Goal: Entertainment & Leisure: Browse casually

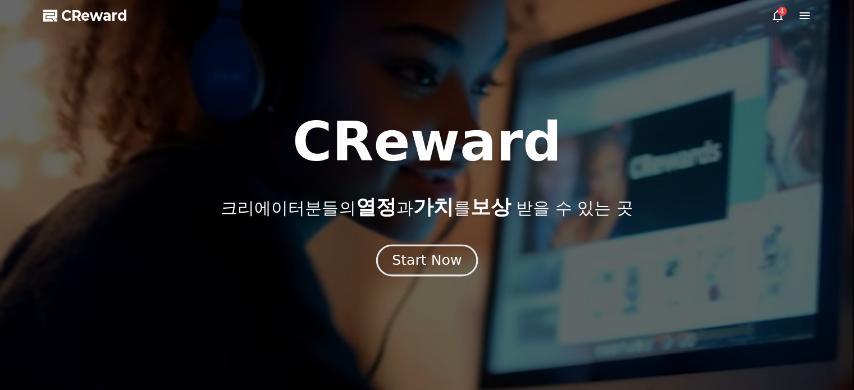
click at [422, 254] on div "Start Now" at bounding box center [427, 260] width 70 height 19
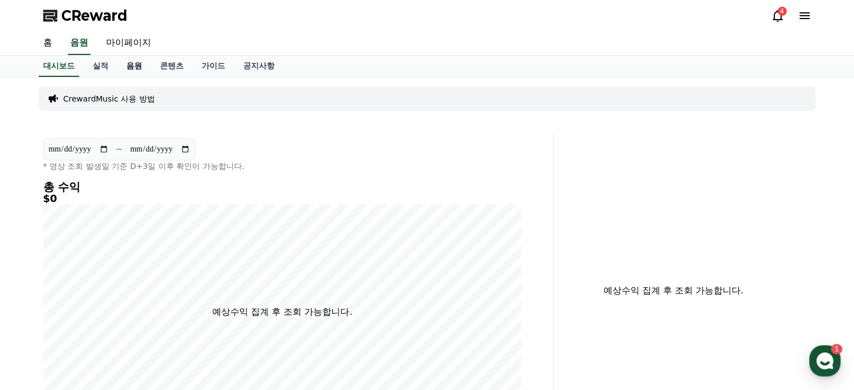
click at [130, 64] on link "음원" at bounding box center [134, 66] width 34 height 21
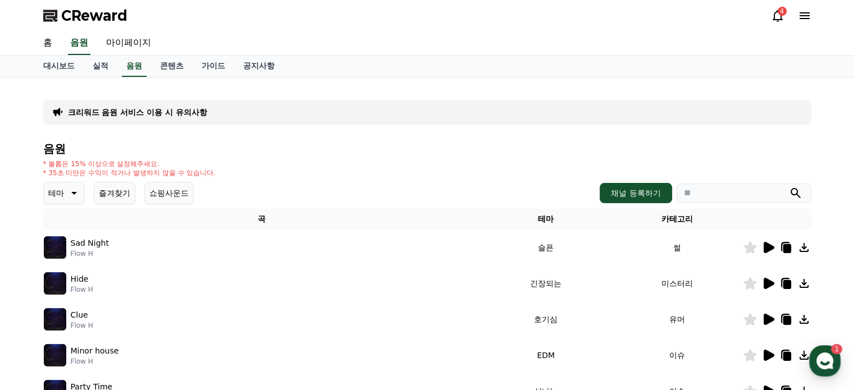
click at [66, 190] on icon at bounding box center [72, 192] width 13 height 13
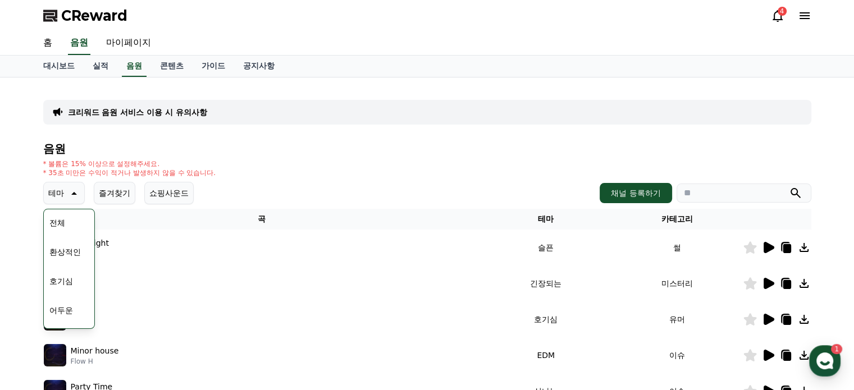
click at [67, 278] on button "호기심" at bounding box center [61, 281] width 33 height 25
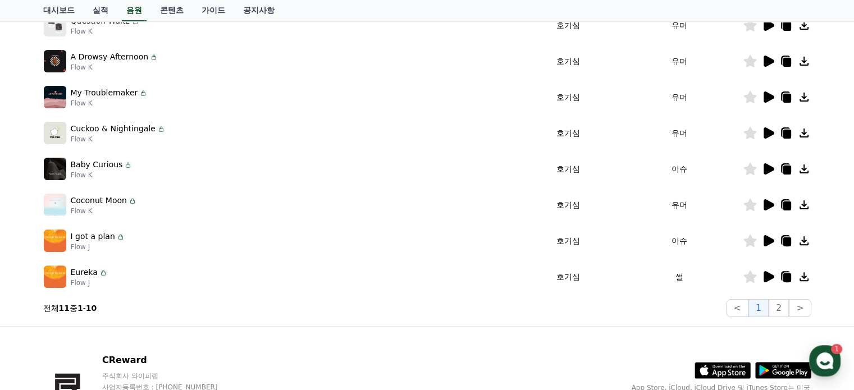
scroll to position [337, 0]
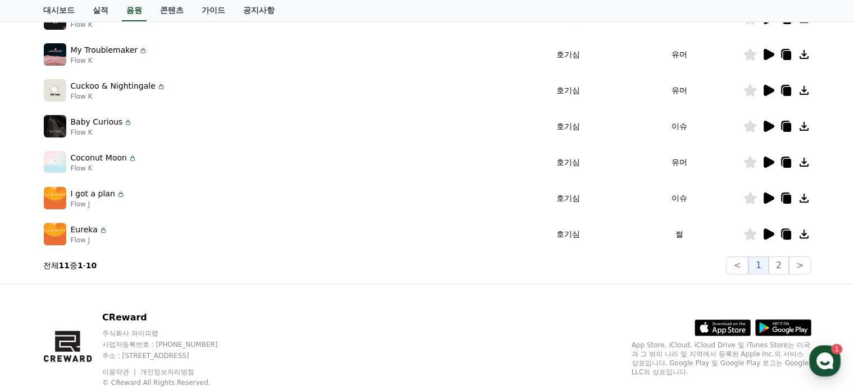
click at [766, 235] on icon at bounding box center [769, 234] width 11 height 11
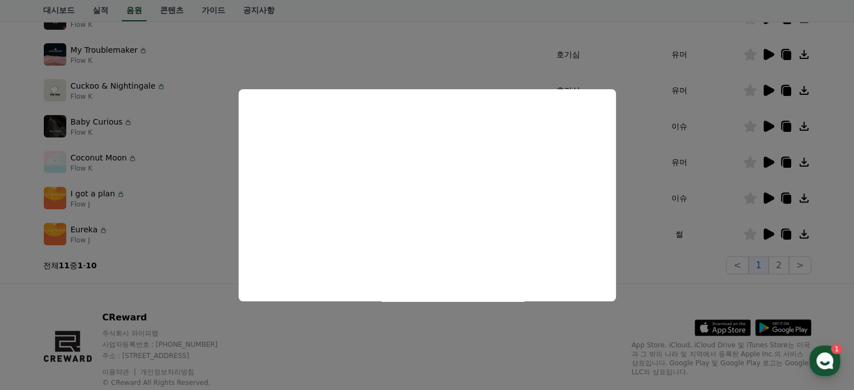
click at [766, 198] on button "close modal" at bounding box center [427, 195] width 854 height 390
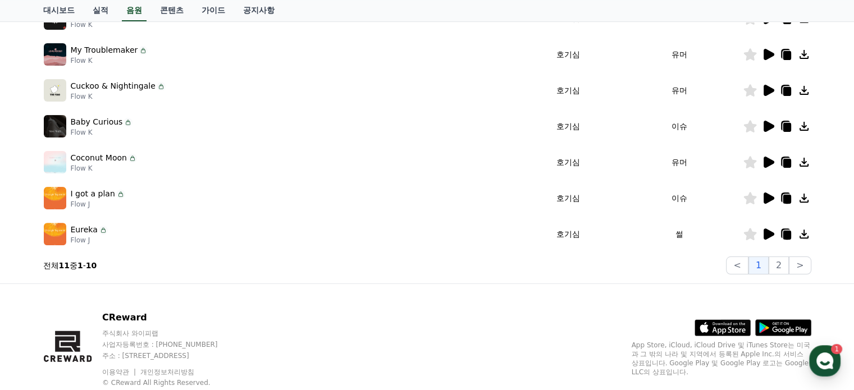
click at [766, 198] on icon at bounding box center [769, 198] width 11 height 11
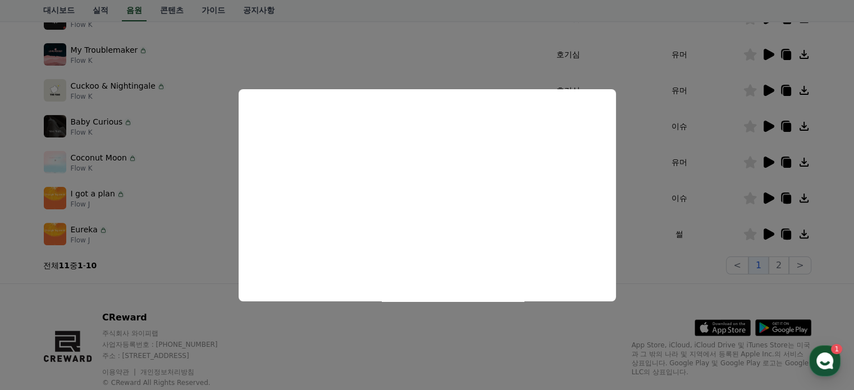
click at [763, 161] on button "close modal" at bounding box center [427, 195] width 854 height 390
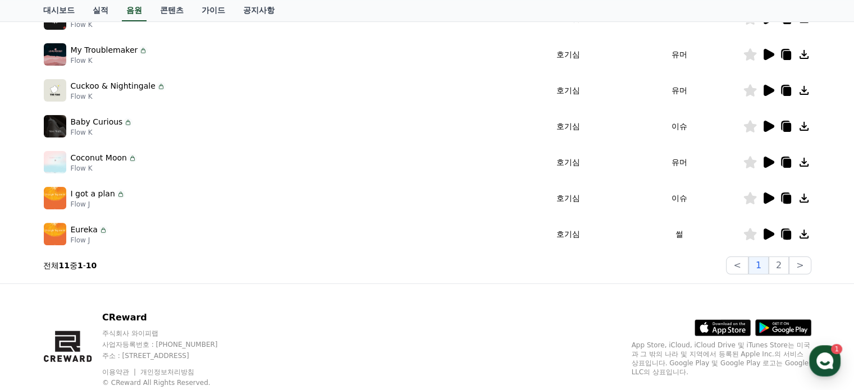
click at [764, 159] on icon at bounding box center [769, 162] width 11 height 11
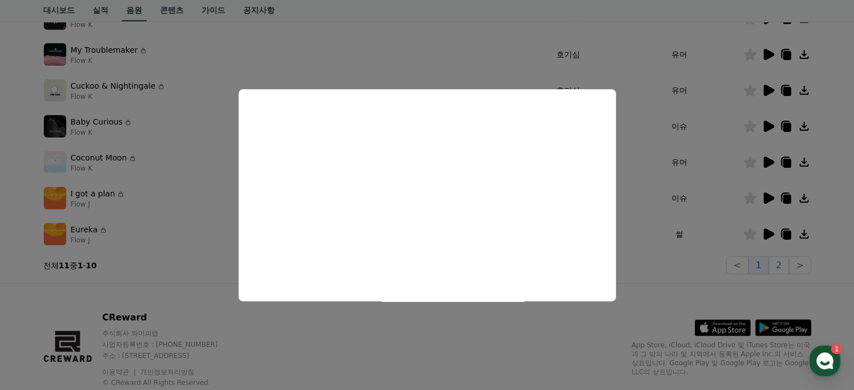
click at [768, 123] on button "close modal" at bounding box center [427, 195] width 854 height 390
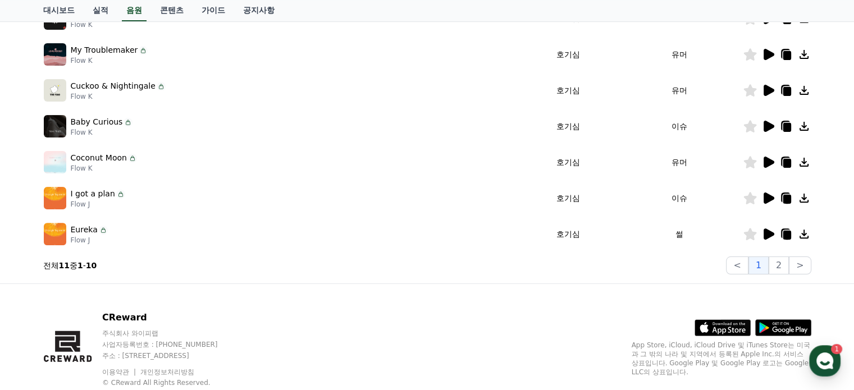
click at [766, 123] on icon at bounding box center [769, 126] width 11 height 11
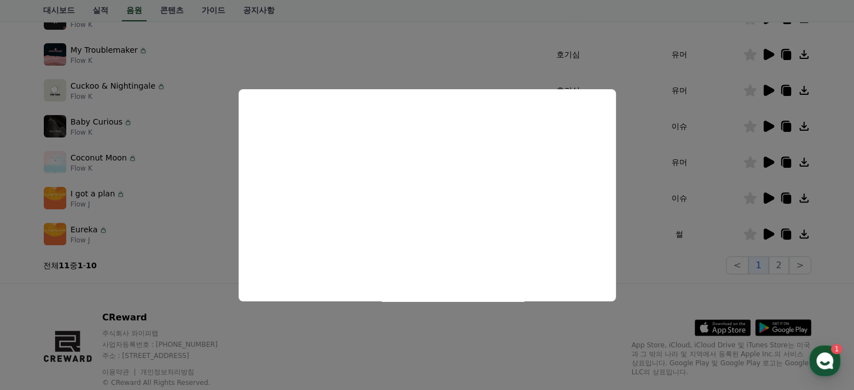
click at [765, 89] on button "close modal" at bounding box center [427, 195] width 854 height 390
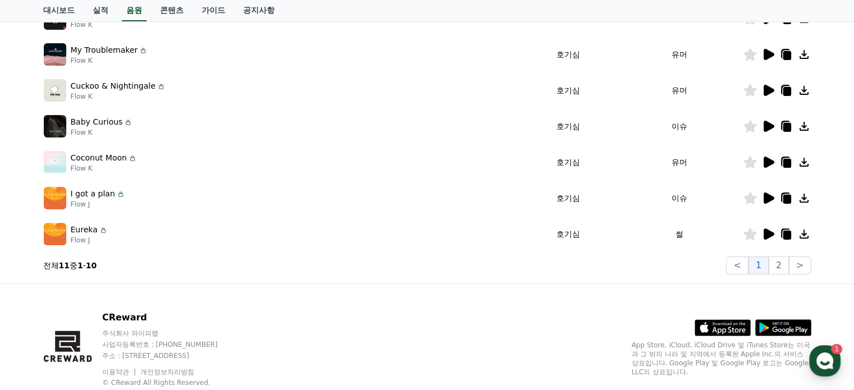
click at [764, 91] on icon at bounding box center [769, 90] width 11 height 11
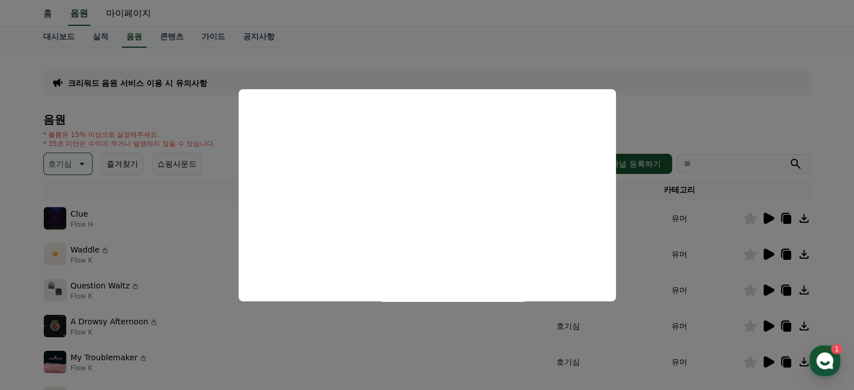
scroll to position [0, 0]
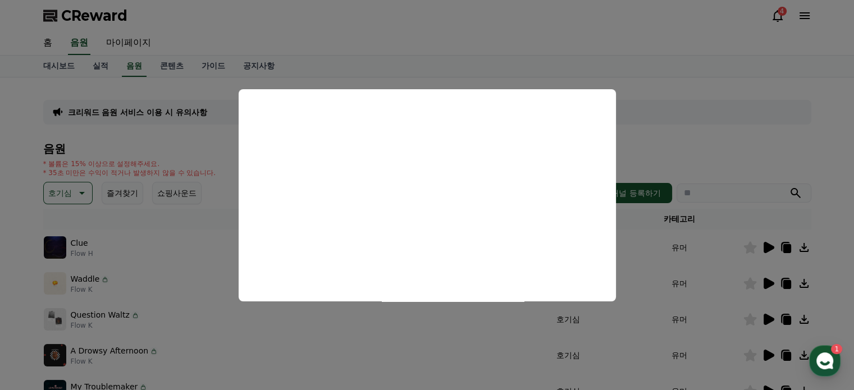
click at [79, 188] on button "close modal" at bounding box center [427, 195] width 854 height 390
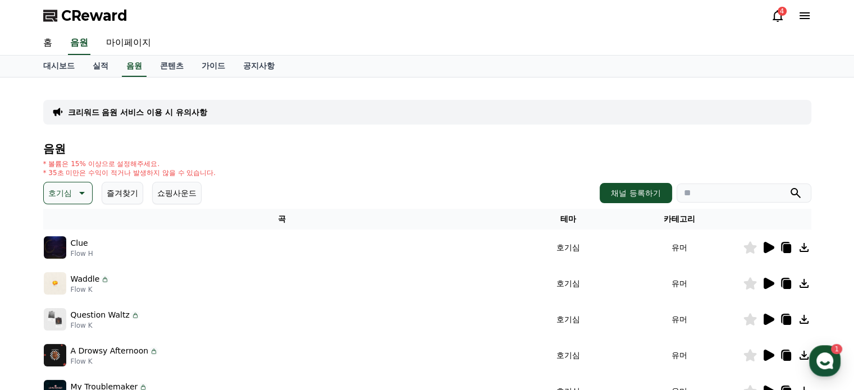
click at [79, 188] on icon at bounding box center [80, 192] width 13 height 13
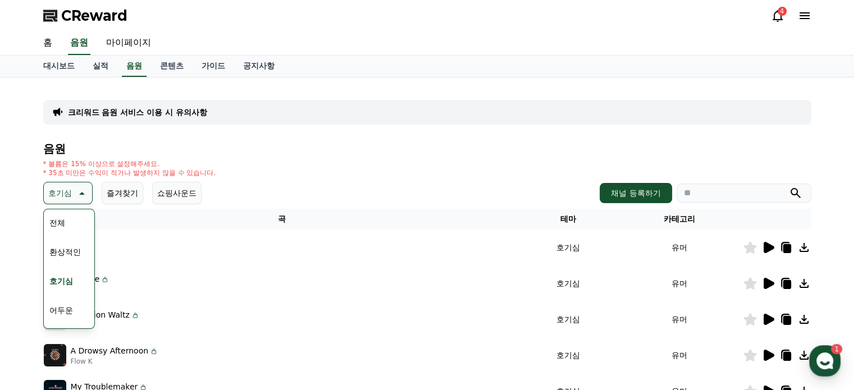
click at [61, 249] on button "환상적인" at bounding box center [65, 252] width 40 height 25
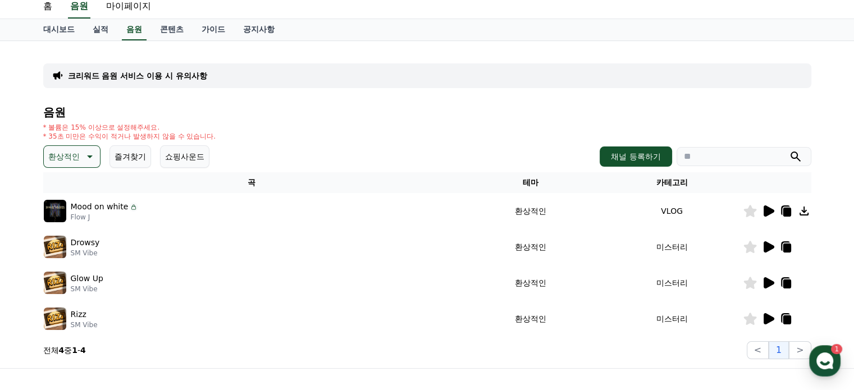
scroll to position [56, 0]
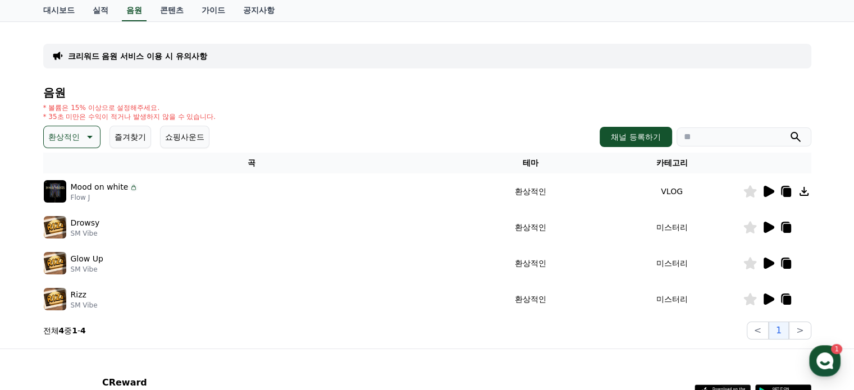
click at [764, 294] on icon at bounding box center [769, 299] width 11 height 11
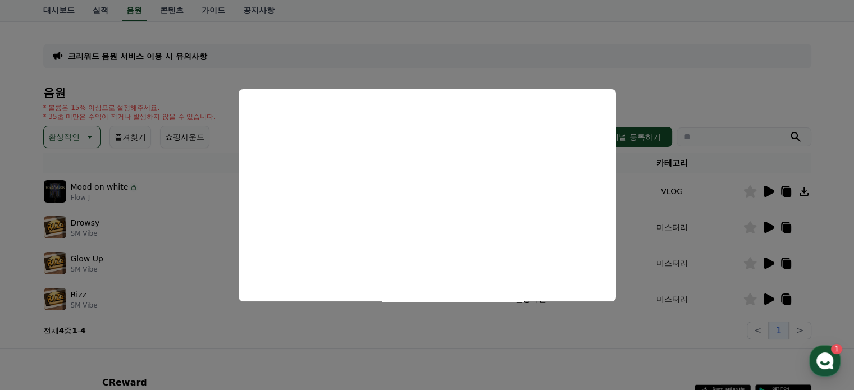
click at [660, 78] on button "close modal" at bounding box center [427, 195] width 854 height 390
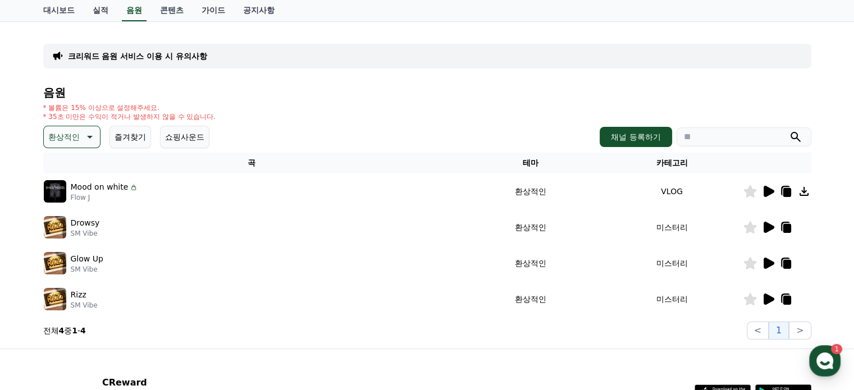
click at [764, 263] on icon at bounding box center [769, 263] width 11 height 11
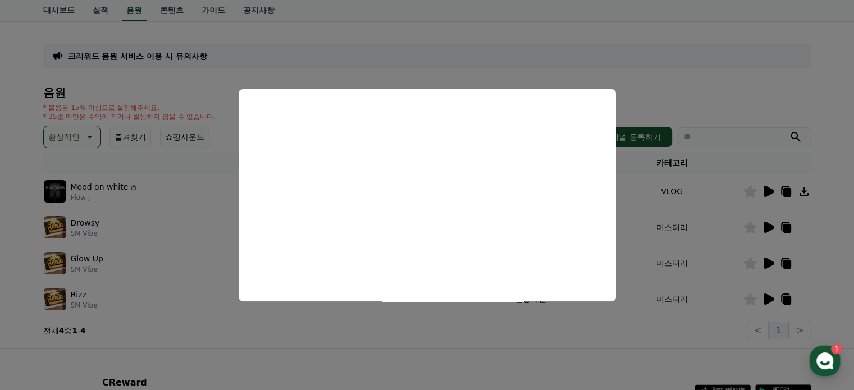
click at [768, 228] on button "close modal" at bounding box center [427, 195] width 854 height 390
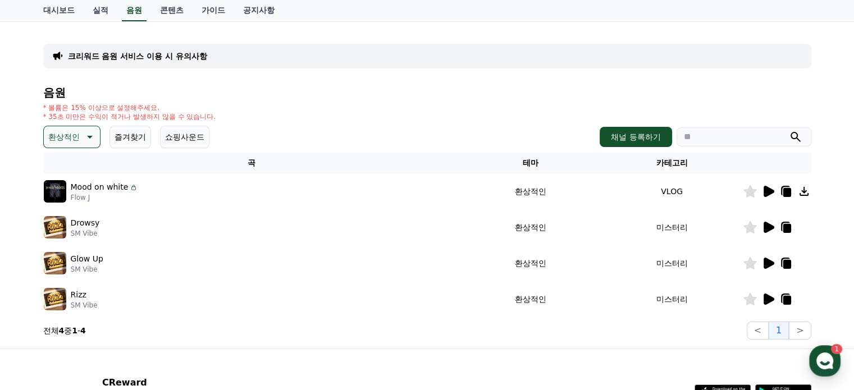
click at [768, 226] on icon at bounding box center [769, 227] width 11 height 11
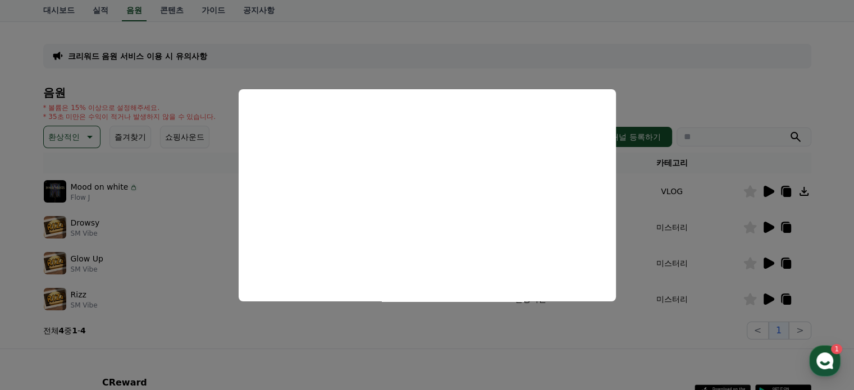
click at [708, 93] on button "close modal" at bounding box center [427, 195] width 854 height 390
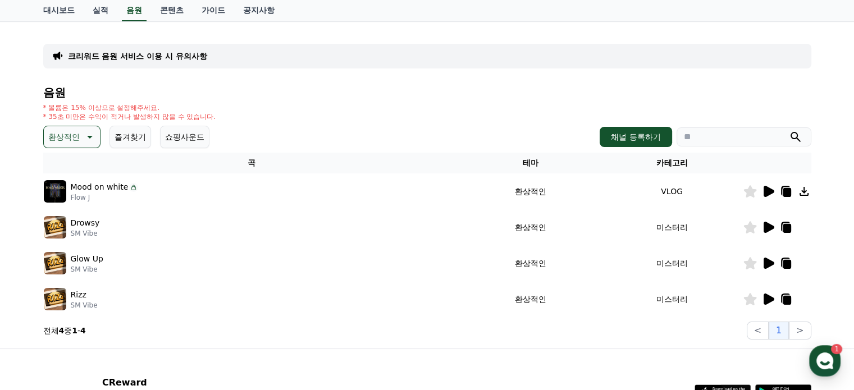
scroll to position [0, 0]
